Goal: Information Seeking & Learning: Learn about a topic

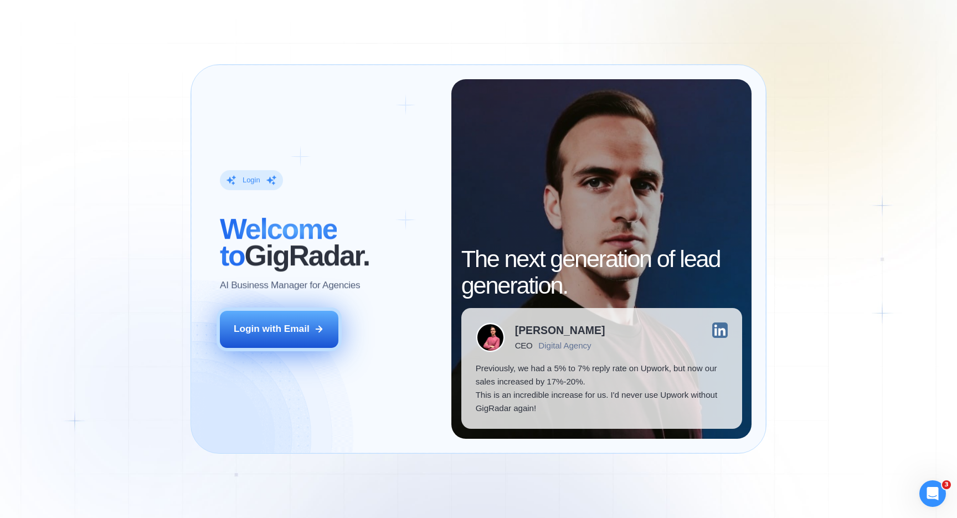
click at [282, 326] on div "Login with Email" at bounding box center [272, 328] width 76 height 13
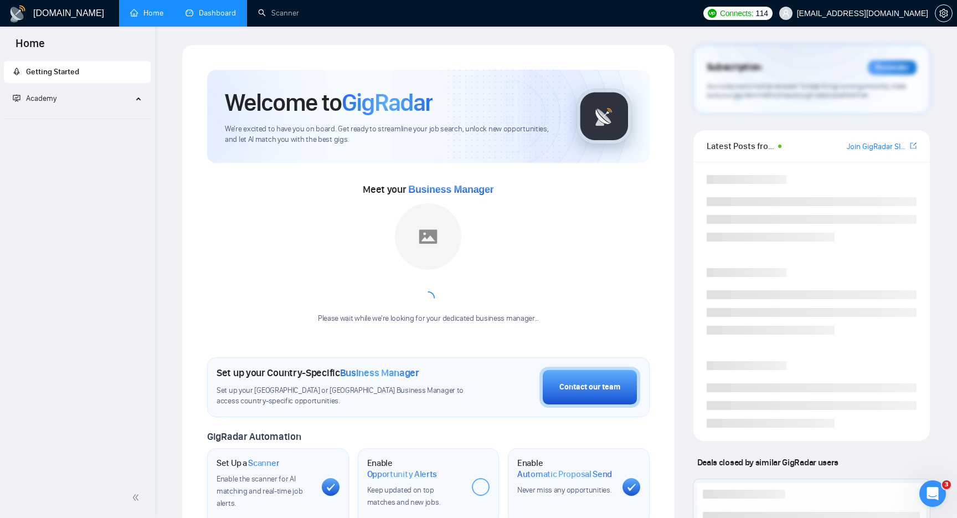
click at [203, 12] on link "Dashboard" at bounding box center [210, 12] width 50 height 9
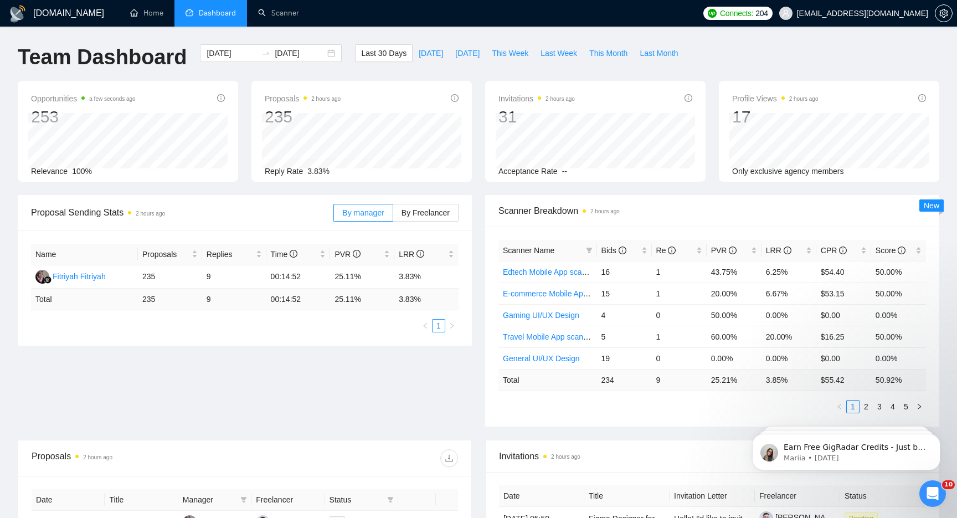
click at [271, 420] on div "Proposal Sending Stats 2 hours ago By manager By Freelancer Name Proposals Repl…" at bounding box center [478, 317] width 935 height 245
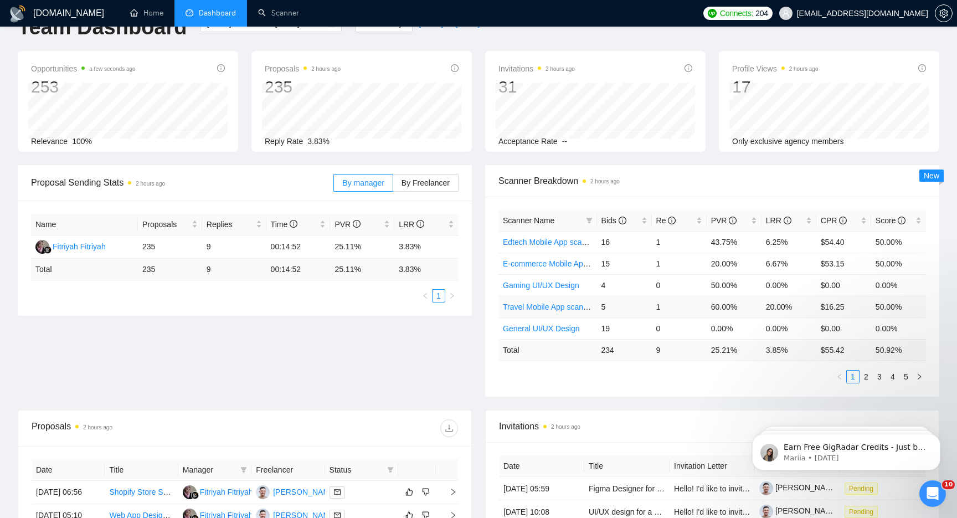
scroll to position [40, 0]
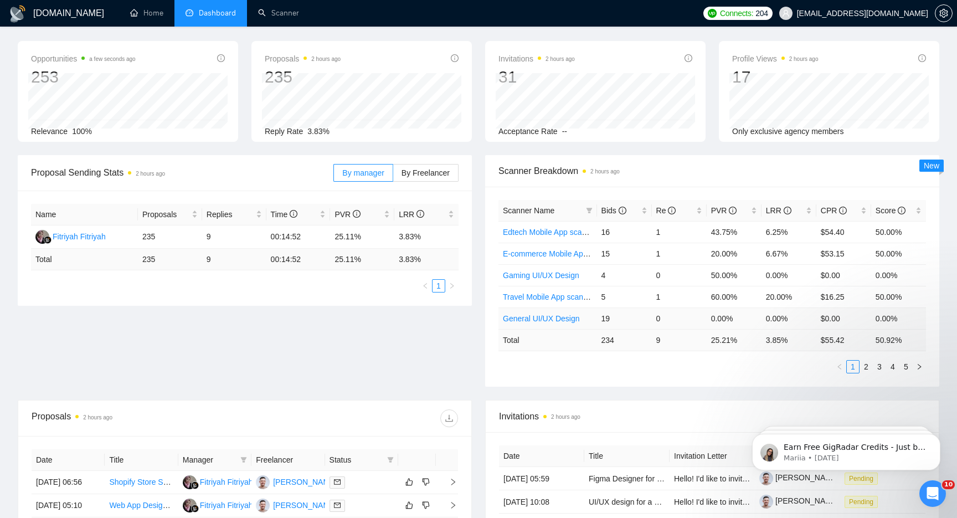
click at [537, 319] on link "General UI/UX Design" at bounding box center [541, 318] width 77 height 9
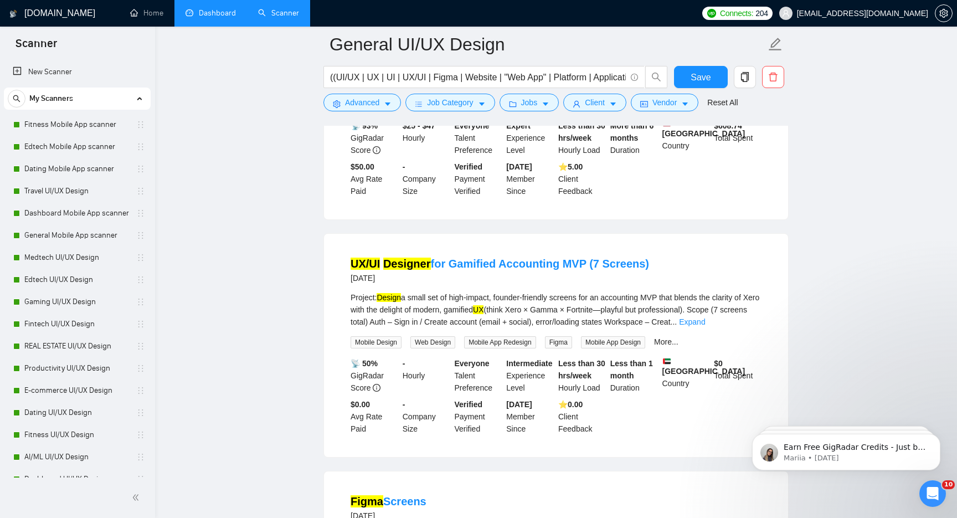
scroll to position [496, 0]
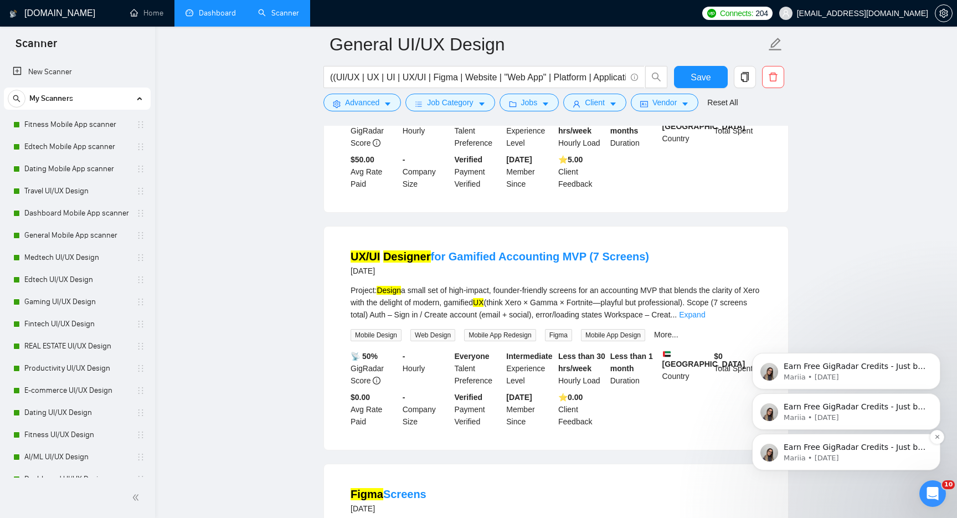
click at [830, 462] on p "Mariia • [DATE]" at bounding box center [854, 458] width 143 height 10
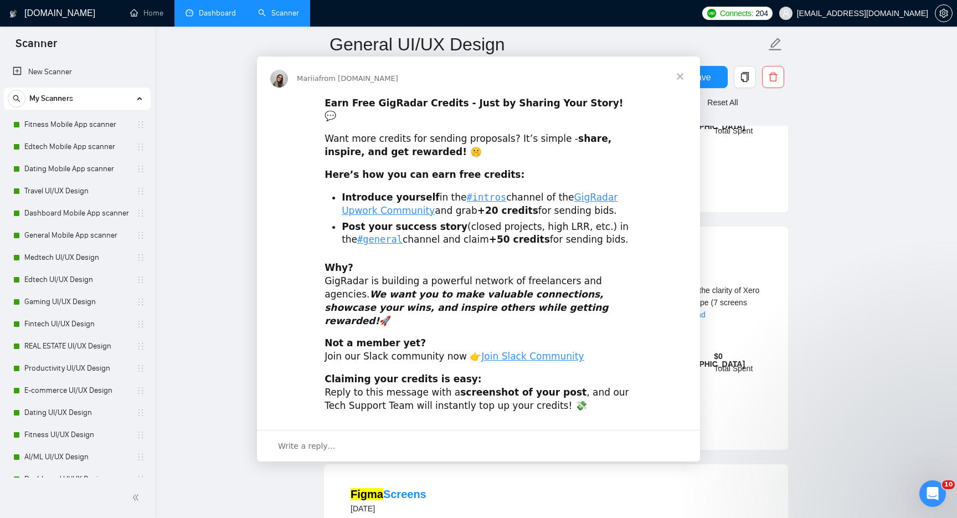
scroll to position [0, 0]
